Goal: Task Accomplishment & Management: Manage account settings

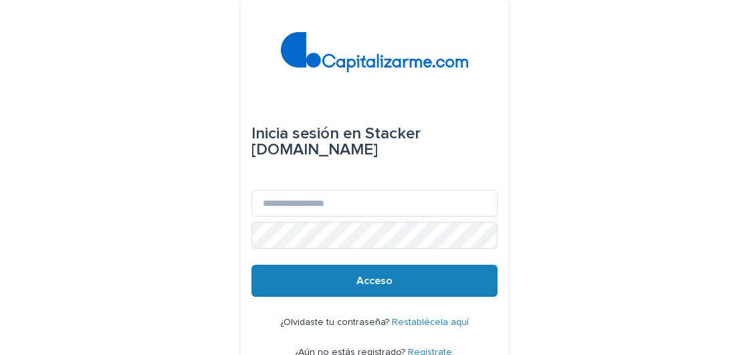
scroll to position [64, 0]
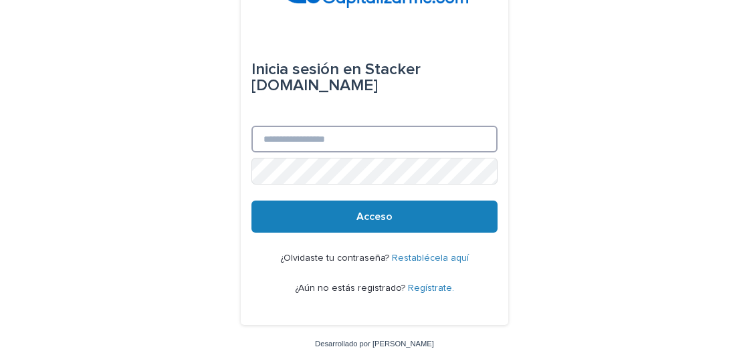
click at [318, 140] on input "Correo electrónico" at bounding box center [374, 139] width 246 height 27
type input "**********"
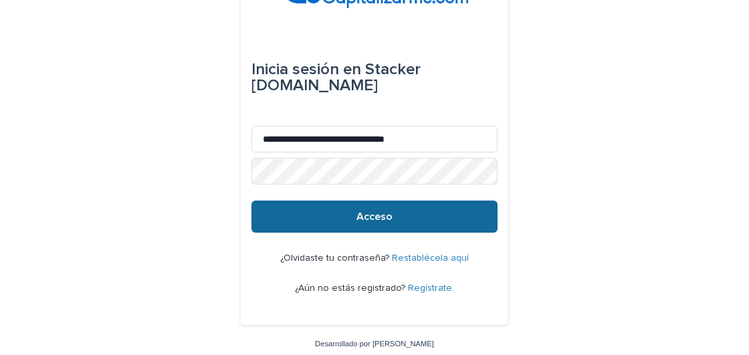
click at [409, 204] on button "Acceso" at bounding box center [374, 217] width 246 height 32
